Goal: Use online tool/utility: Use online tool/utility

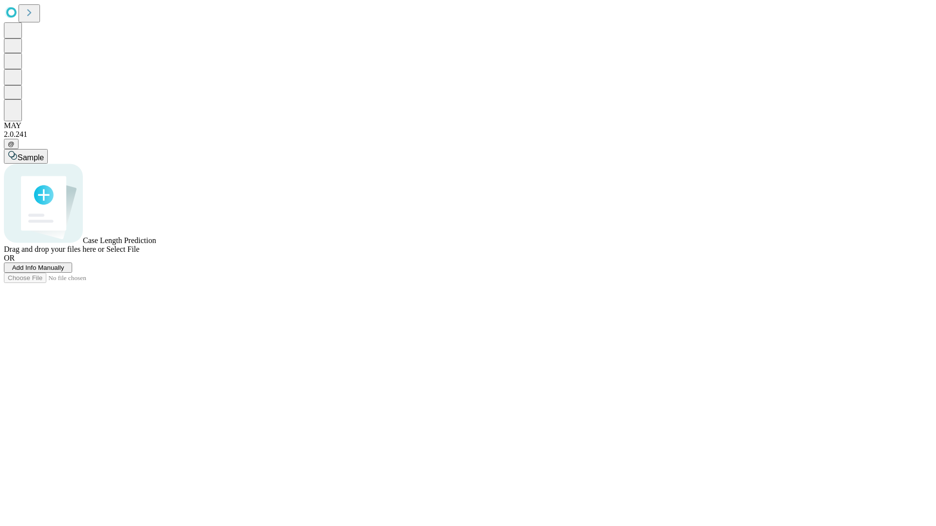
click at [64, 271] on span "Add Info Manually" at bounding box center [38, 267] width 52 height 7
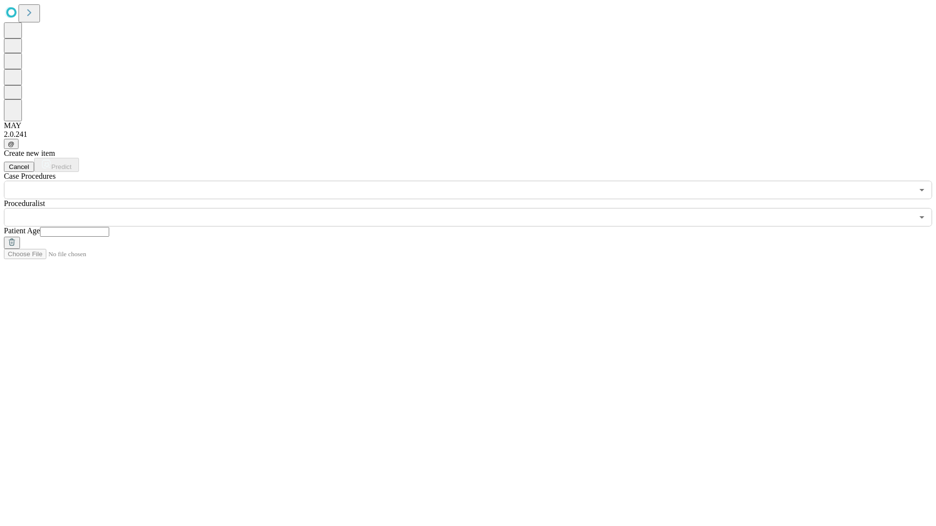
click at [109, 227] on input "text" at bounding box center [74, 232] width 69 height 10
type input "**"
click at [475, 208] on input "text" at bounding box center [458, 217] width 909 height 19
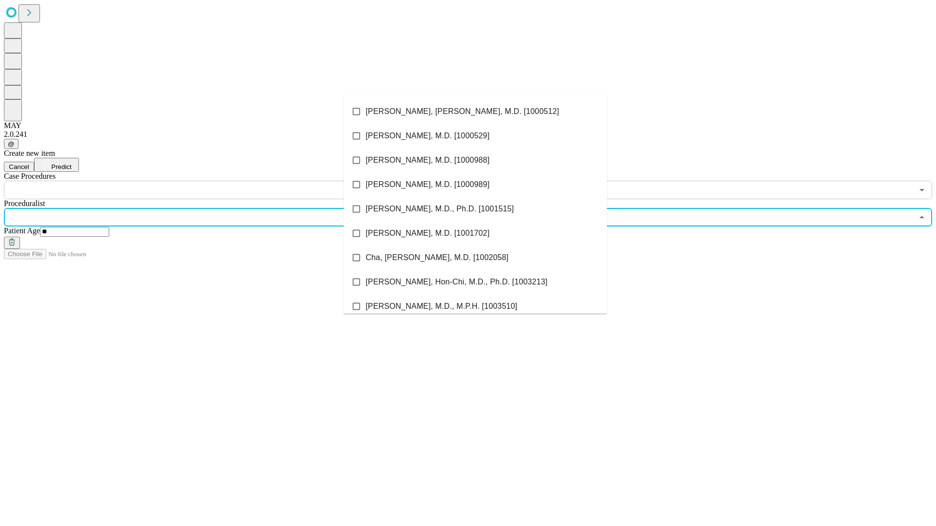
click at [475, 112] on li "[PERSON_NAME], [PERSON_NAME], M.D. [1000512]" at bounding box center [475, 111] width 263 height 24
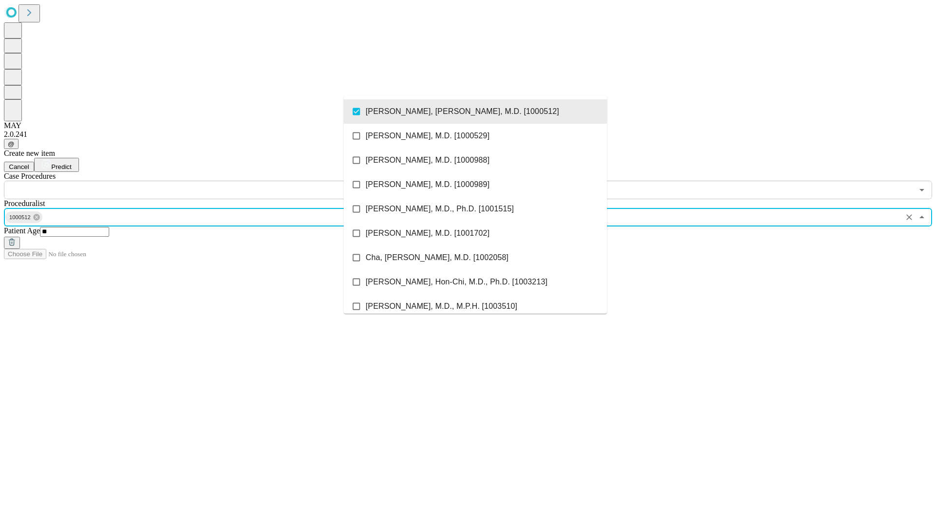
click at [205, 181] on input "text" at bounding box center [458, 190] width 909 height 19
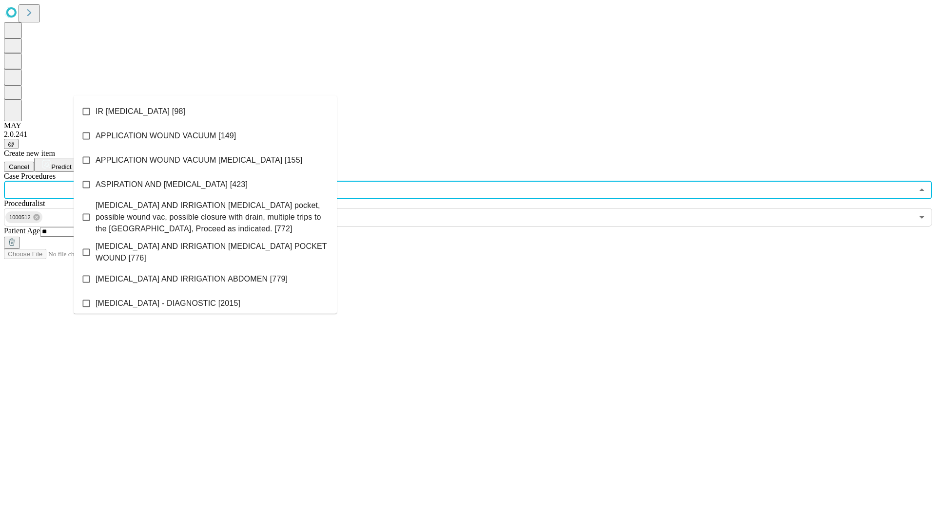
click at [205, 112] on li "IR [MEDICAL_DATA] [98]" at bounding box center [205, 111] width 263 height 24
click at [71, 163] on span "Predict" at bounding box center [61, 166] width 20 height 7
